Goal: Obtain resource: Download file/media

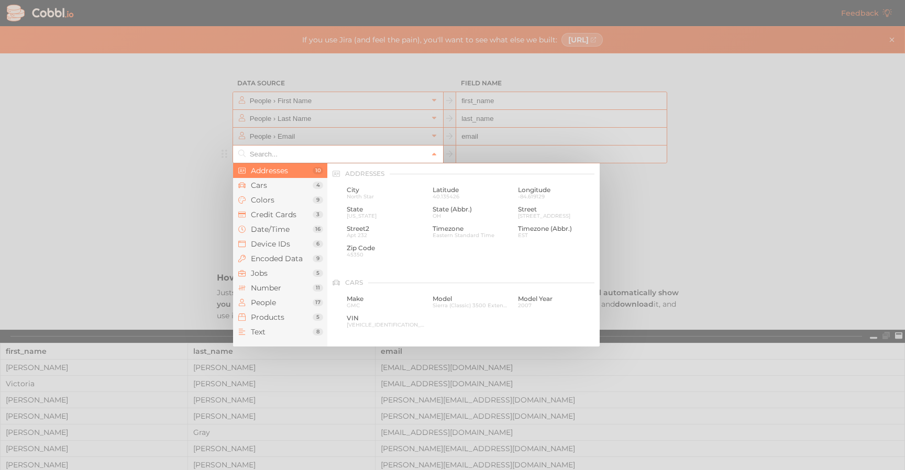
click at [259, 156] on input "text" at bounding box center [337, 154] width 181 height 17
click at [269, 272] on span "Jobs" at bounding box center [282, 273] width 62 height 8
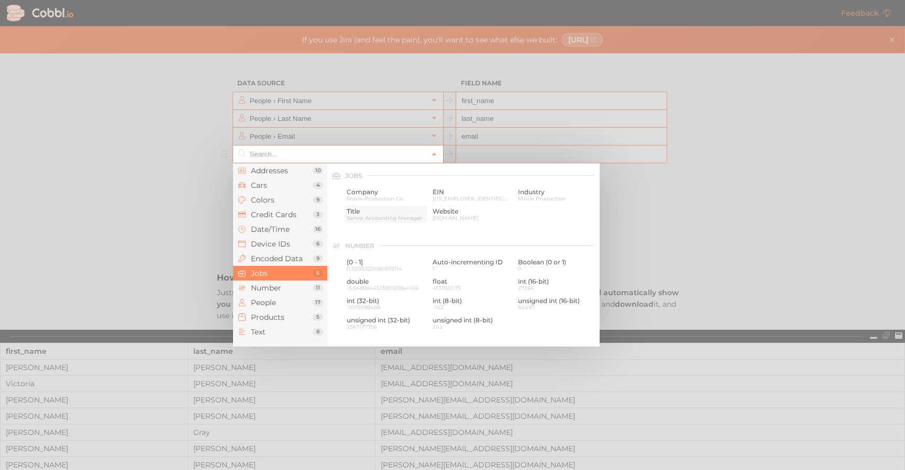
scroll to position [627, 0]
click at [372, 194] on span "Movie Production Co." at bounding box center [386, 197] width 78 height 6
type input "Jobs › Company"
type input "company"
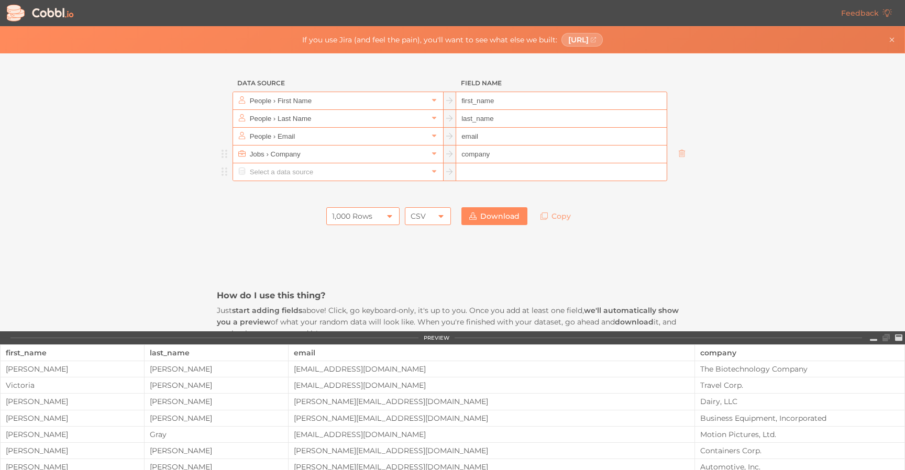
click at [256, 172] on input "text" at bounding box center [337, 171] width 181 height 17
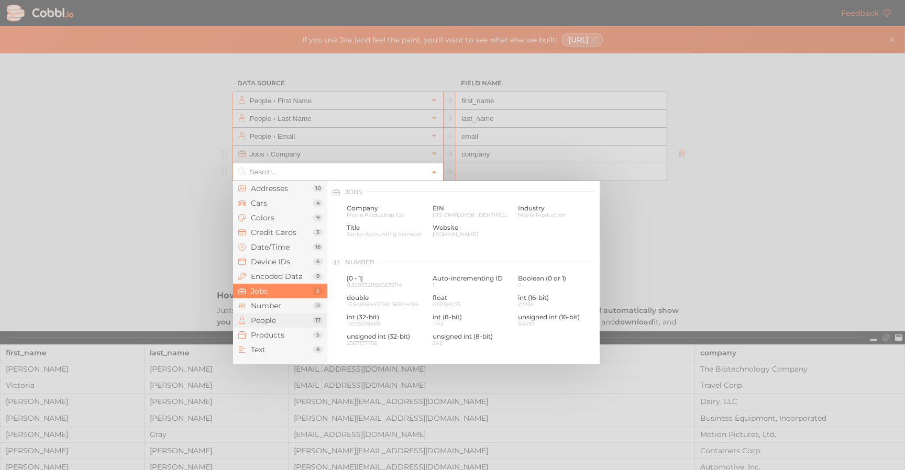
click at [279, 319] on span "People" at bounding box center [282, 320] width 62 height 8
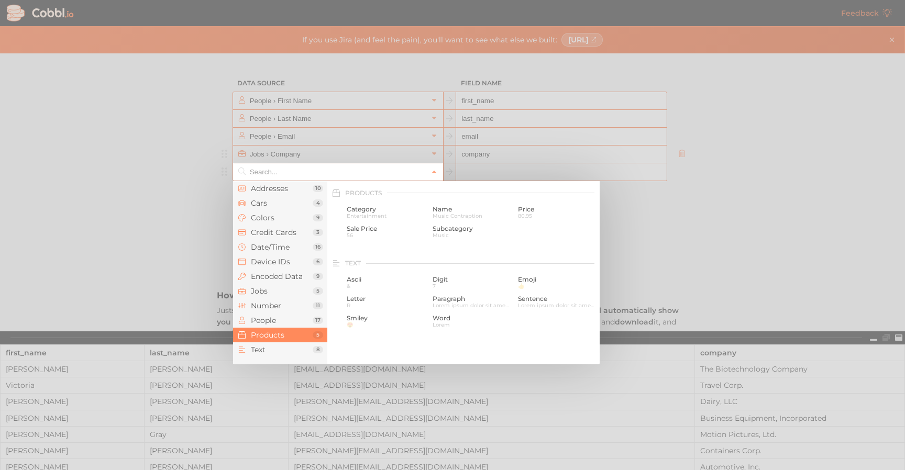
scroll to position [953, 0]
click at [279, 297] on li "Jobs 5" at bounding box center [280, 291] width 94 height 15
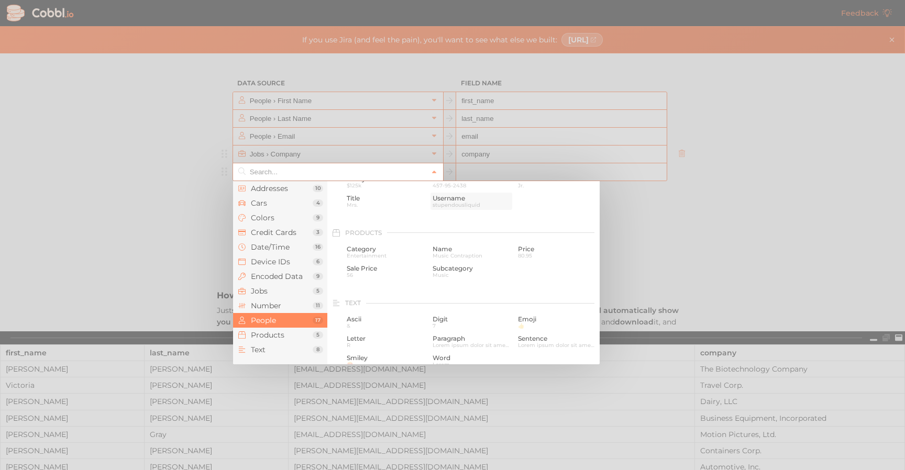
scroll to position [942, 0]
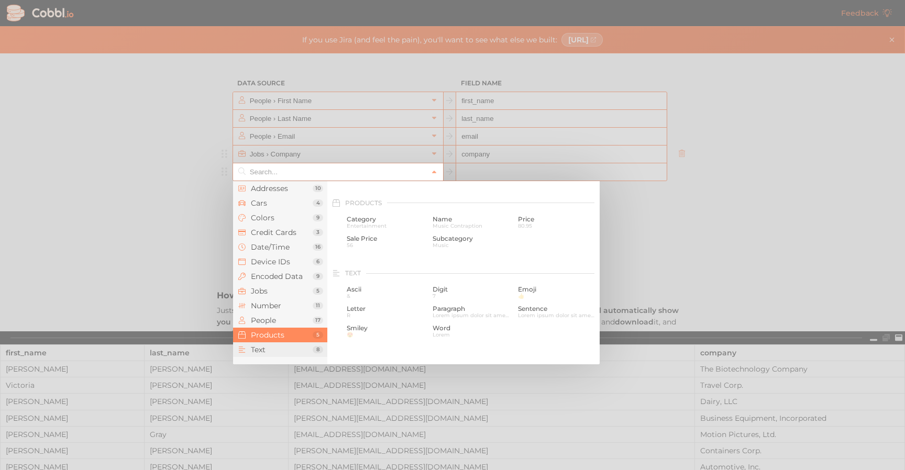
click at [284, 349] on span "Text" at bounding box center [282, 349] width 62 height 8
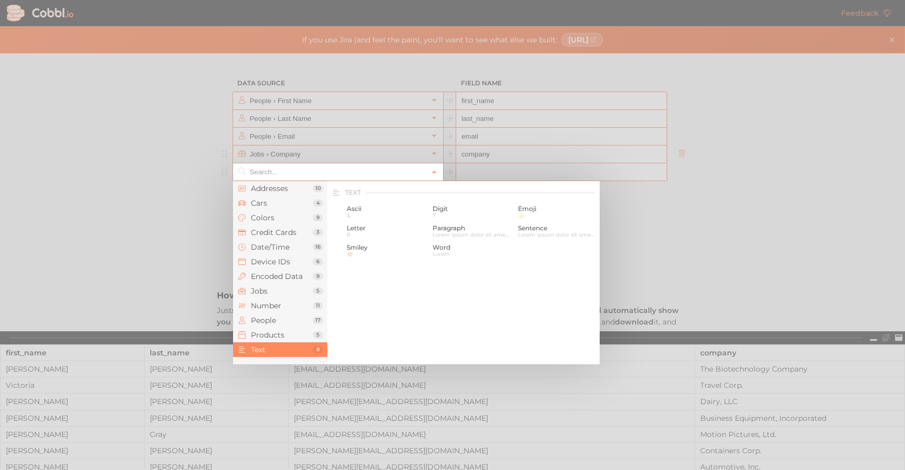
scroll to position [1024, 0]
click at [288, 293] on span "Jobs" at bounding box center [282, 291] width 62 height 8
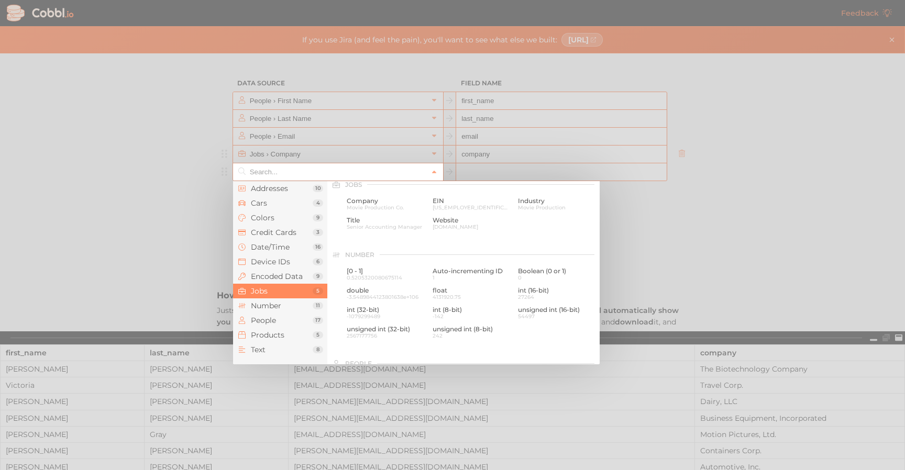
scroll to position [627, 0]
click at [379, 233] on span "Senior Accounting Manager" at bounding box center [386, 234] width 78 height 6
type input "Jobs › Title"
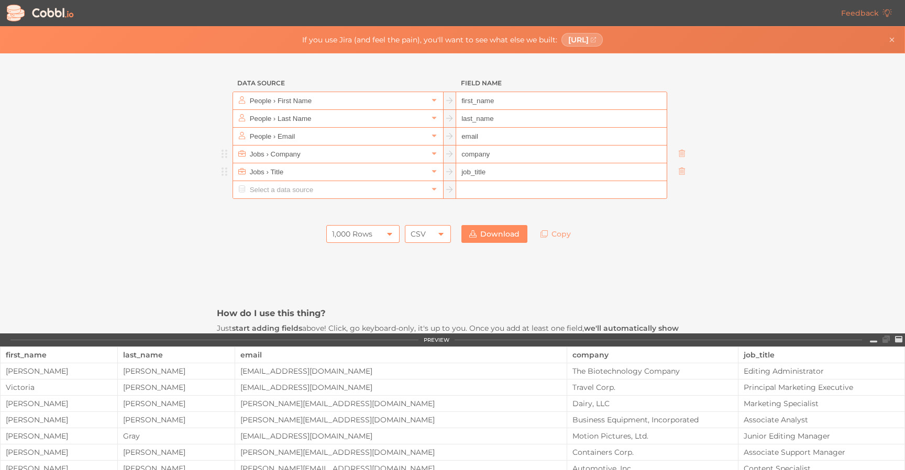
type input "job_title"
click at [515, 152] on input "company" at bounding box center [561, 155] width 210 height 18
type input "company_name"
click at [780, 146] on div "Data Source Field Name People › First Name first_name People › Last Name last_n…" at bounding box center [452, 193] width 904 height 280
click at [351, 235] on div "1,000 Rows" at bounding box center [352, 234] width 40 height 18
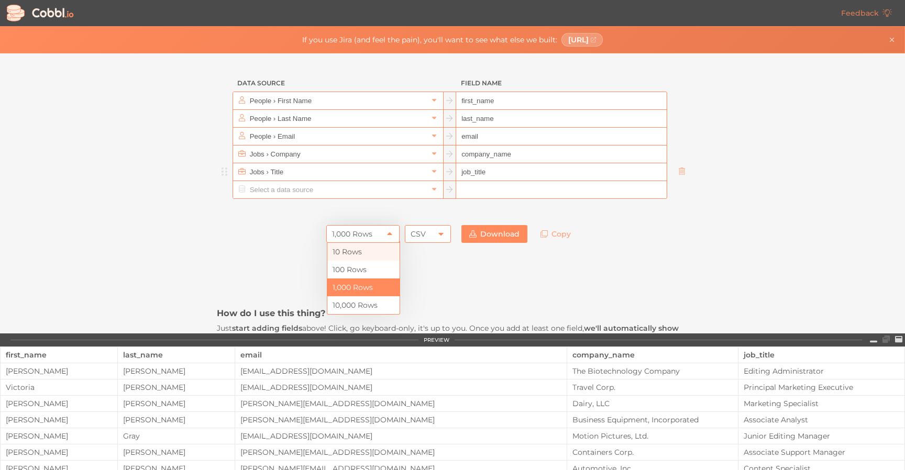
click at [364, 252] on li "10 Rows" at bounding box center [363, 252] width 72 height 18
click at [508, 240] on link "Download" at bounding box center [494, 234] width 66 height 18
